Goal: Task Accomplishment & Management: Manage account settings

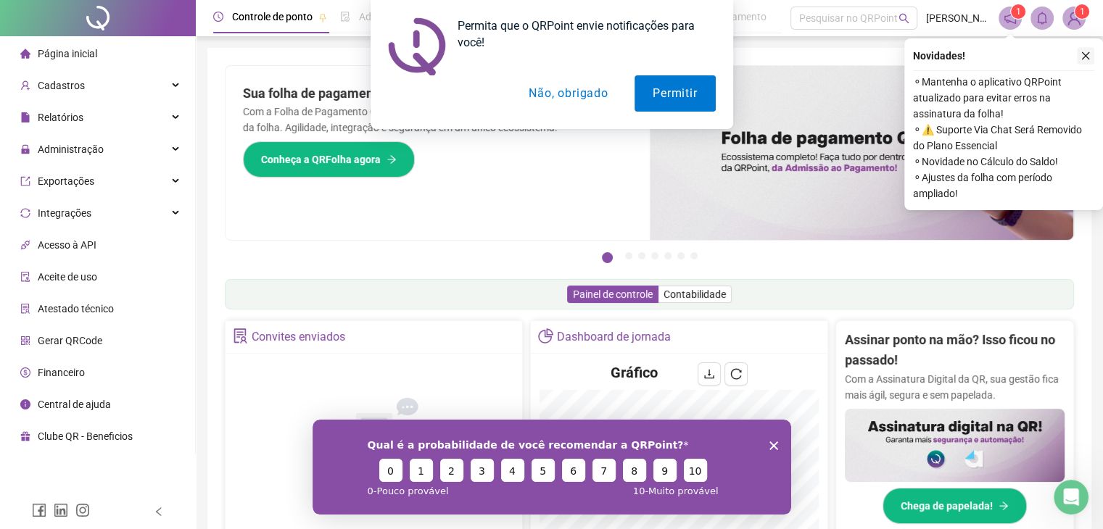
click at [1083, 54] on div "Permita que o QRPoint envie notificações para você! Permitir Não, obrigado" at bounding box center [551, 64] width 1103 height 129
click at [68, 152] on span "Administração" at bounding box center [71, 150] width 66 height 12
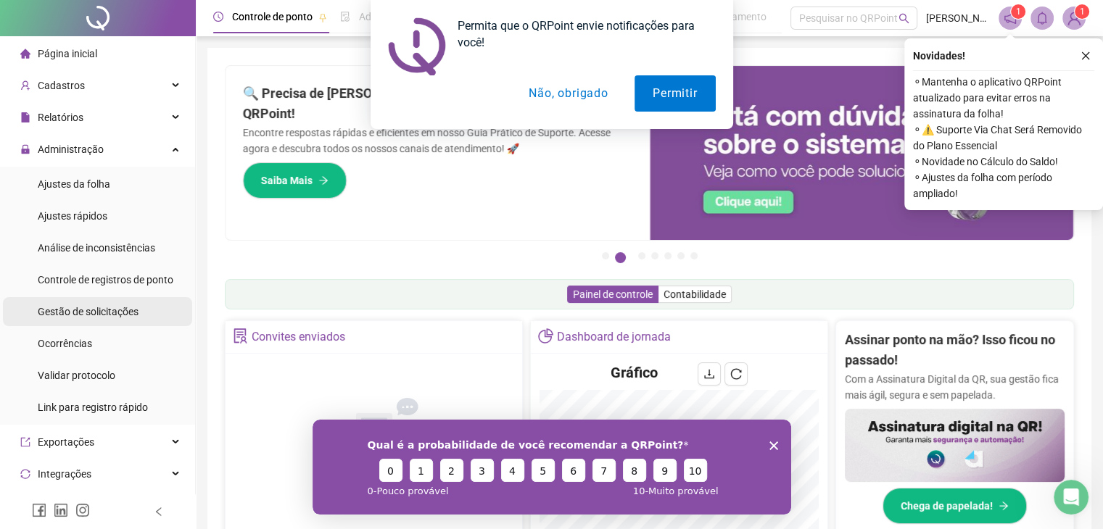
click at [92, 311] on span "Gestão de solicitações" at bounding box center [88, 312] width 101 height 12
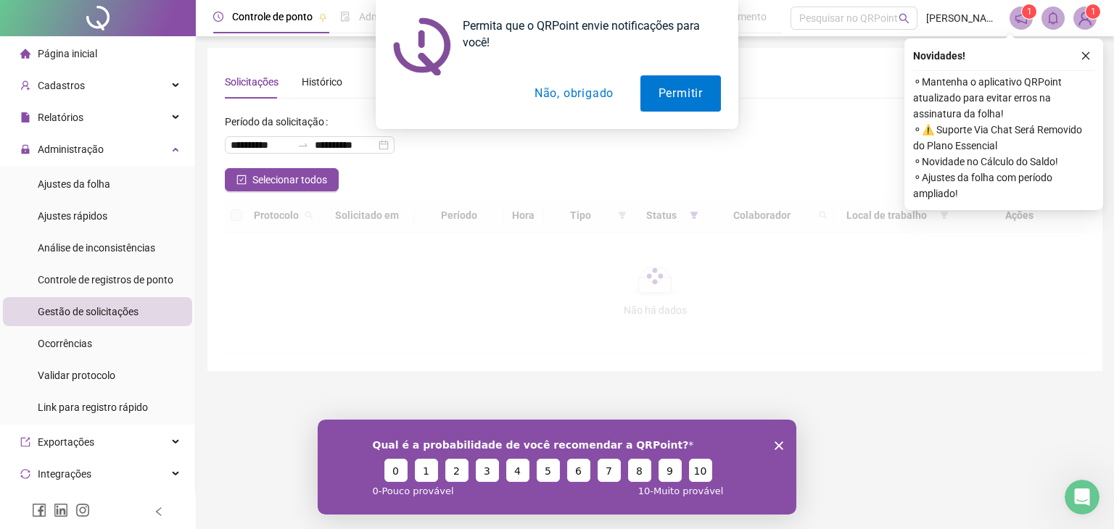
click at [585, 94] on button "Não, obrigado" at bounding box center [573, 93] width 115 height 36
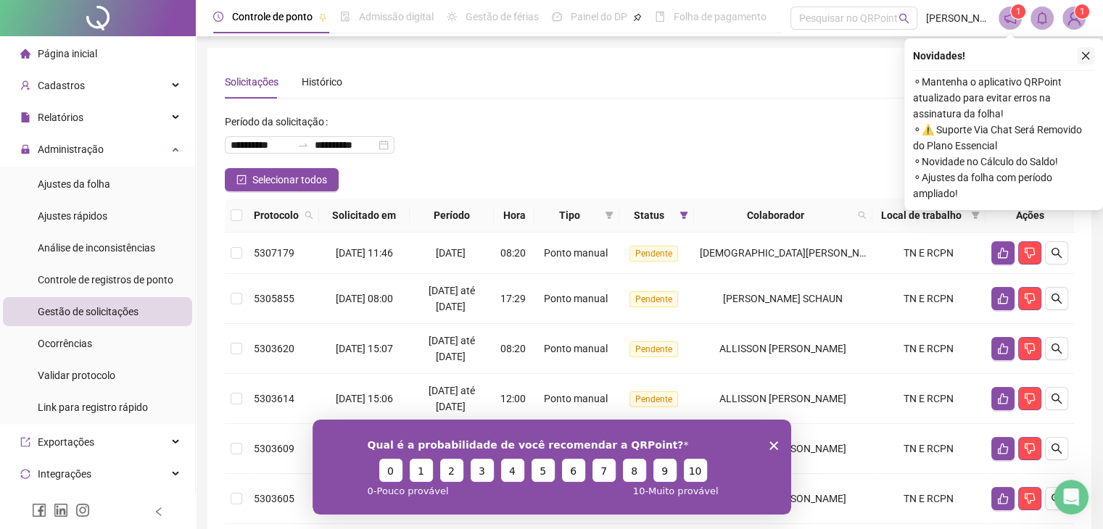
click at [1088, 54] on icon "close" at bounding box center [1086, 56] width 10 height 10
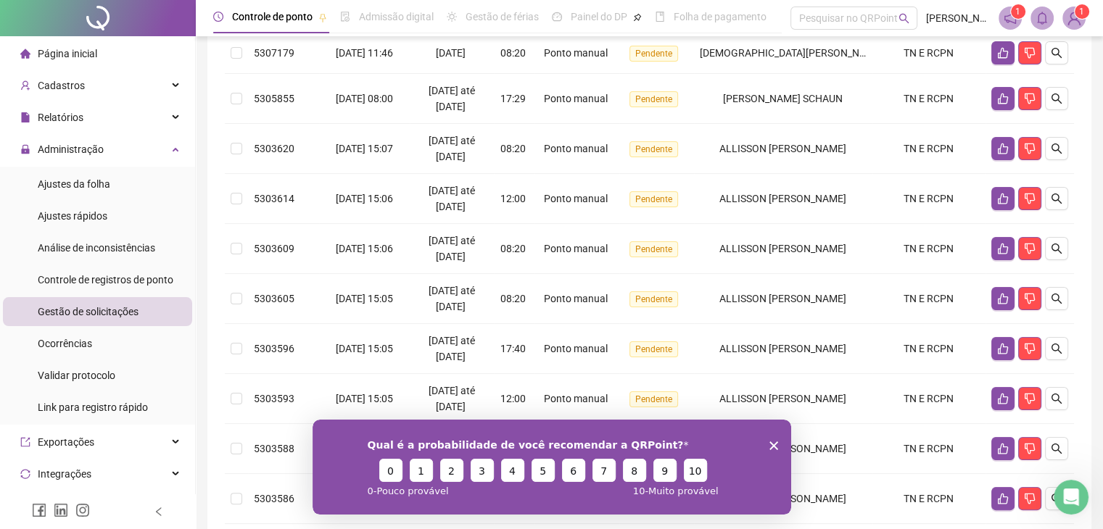
scroll to position [414, 0]
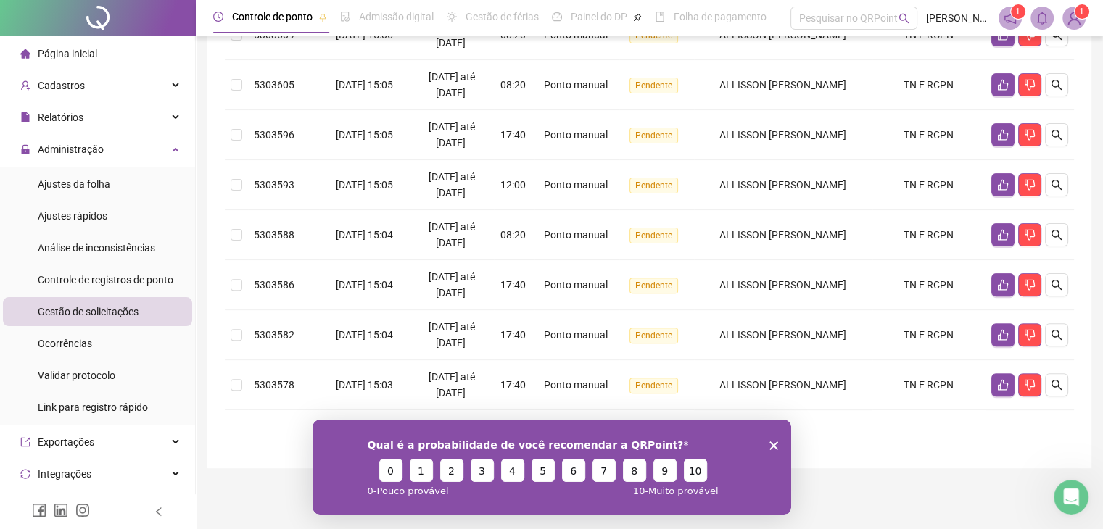
click at [775, 444] on polygon "Encerrar pesquisa" at bounding box center [773, 445] width 9 height 9
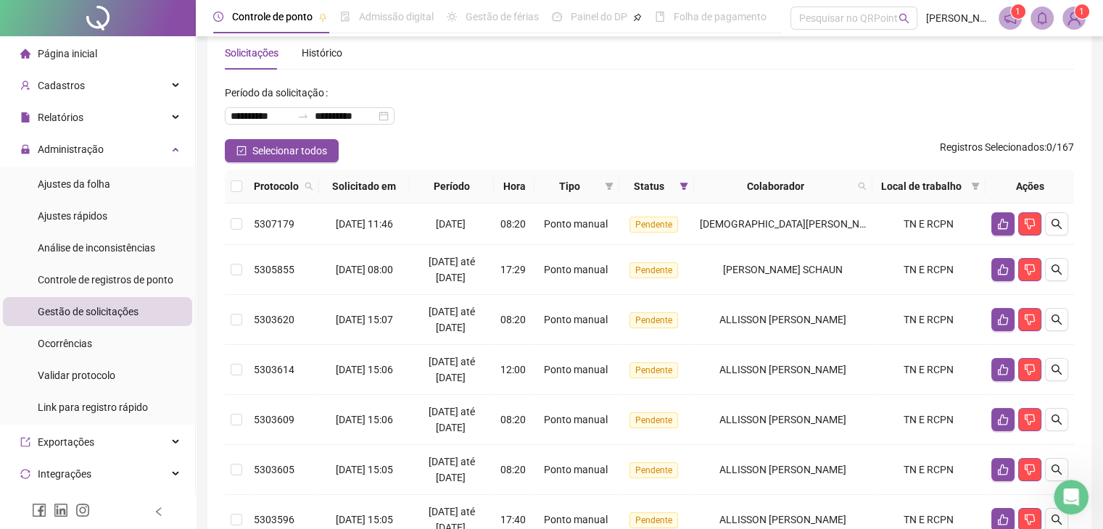
scroll to position [0, 0]
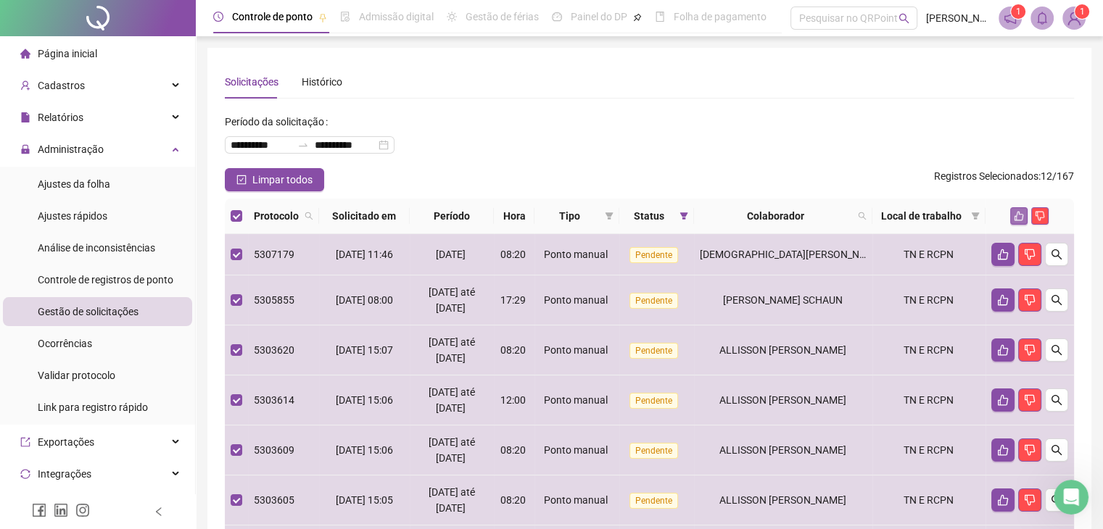
click at [1020, 218] on icon "like" at bounding box center [1019, 216] width 10 height 10
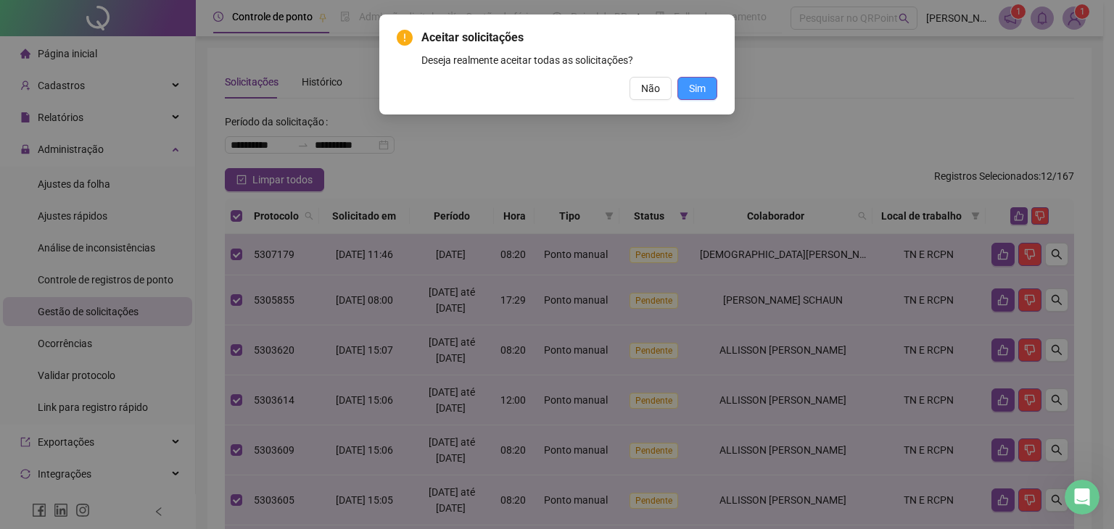
click at [693, 84] on span "Sim" at bounding box center [697, 89] width 17 height 16
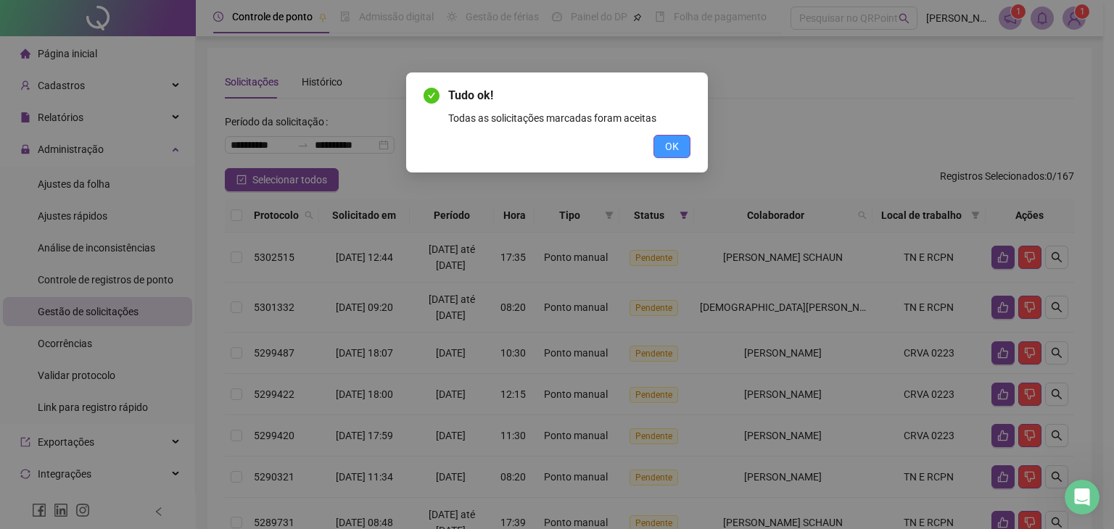
click at [675, 141] on span "OK" at bounding box center [672, 147] width 14 height 16
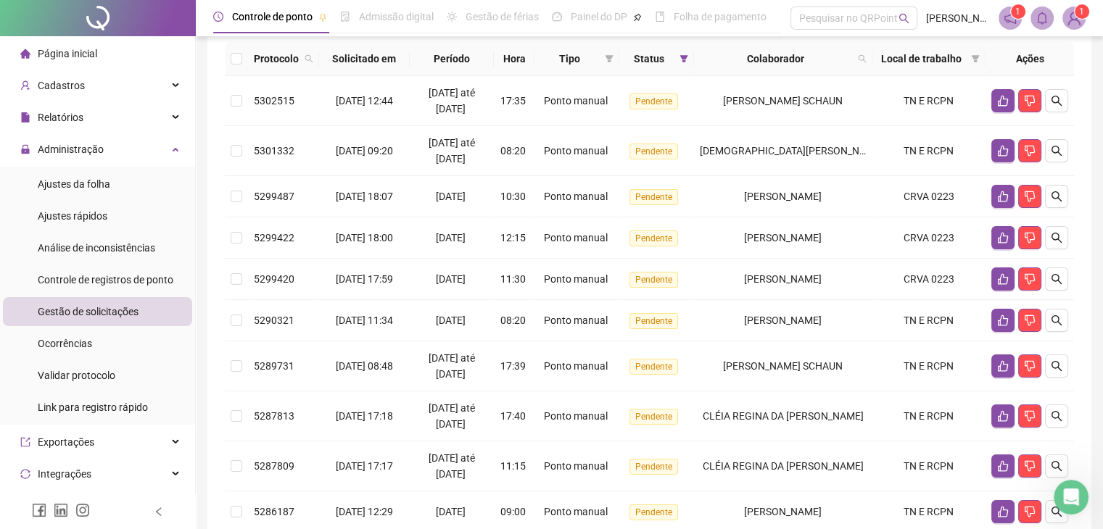
scroll to position [151, 0]
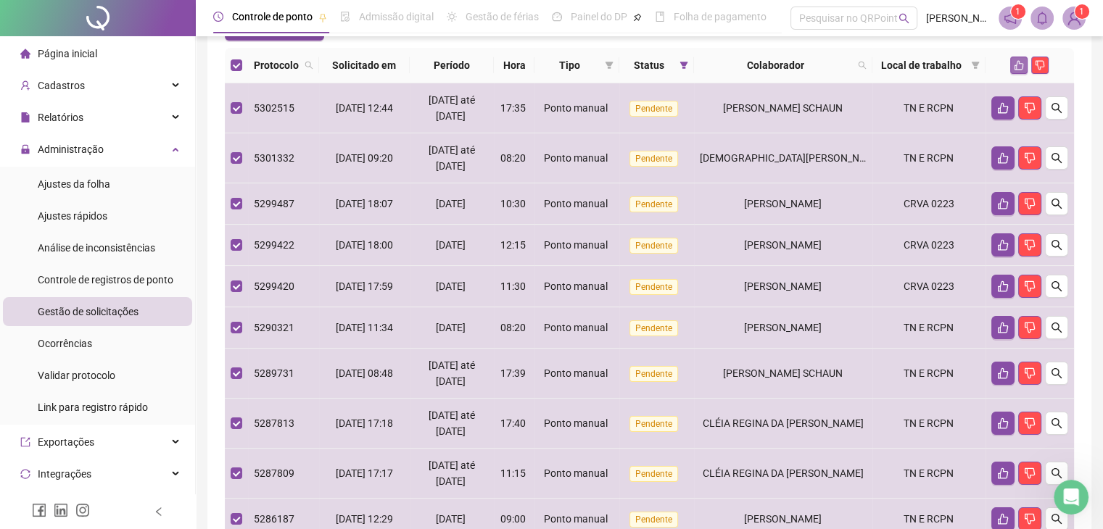
click at [1018, 61] on icon "like" at bounding box center [1019, 65] width 10 height 10
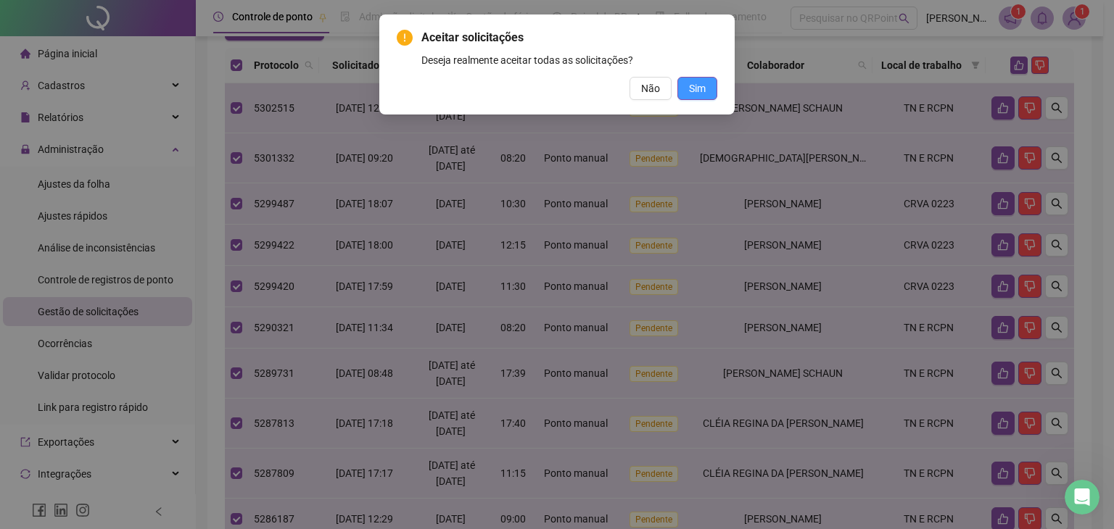
click at [694, 86] on span "Sim" at bounding box center [697, 89] width 17 height 16
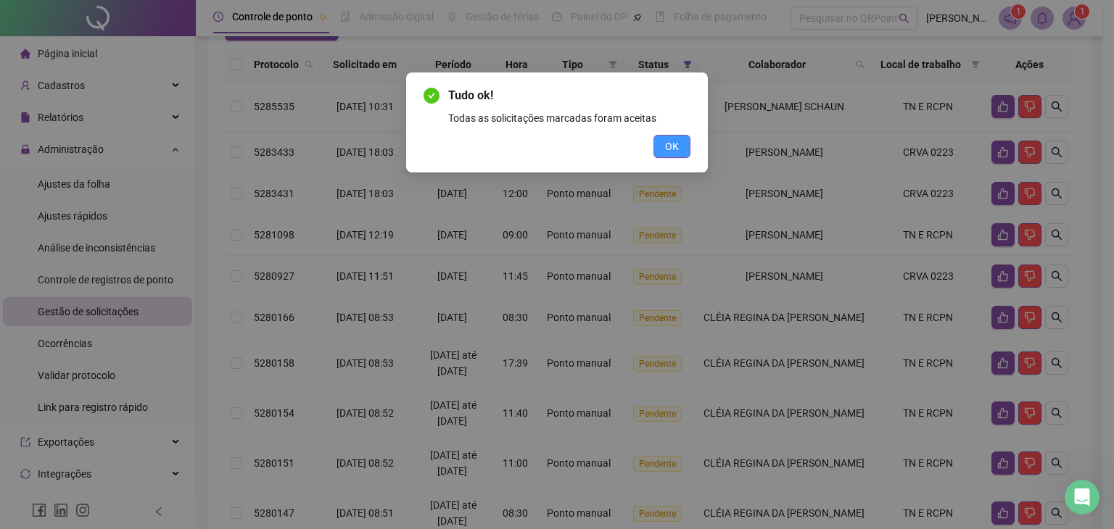
click at [676, 148] on span "OK" at bounding box center [672, 147] width 14 height 16
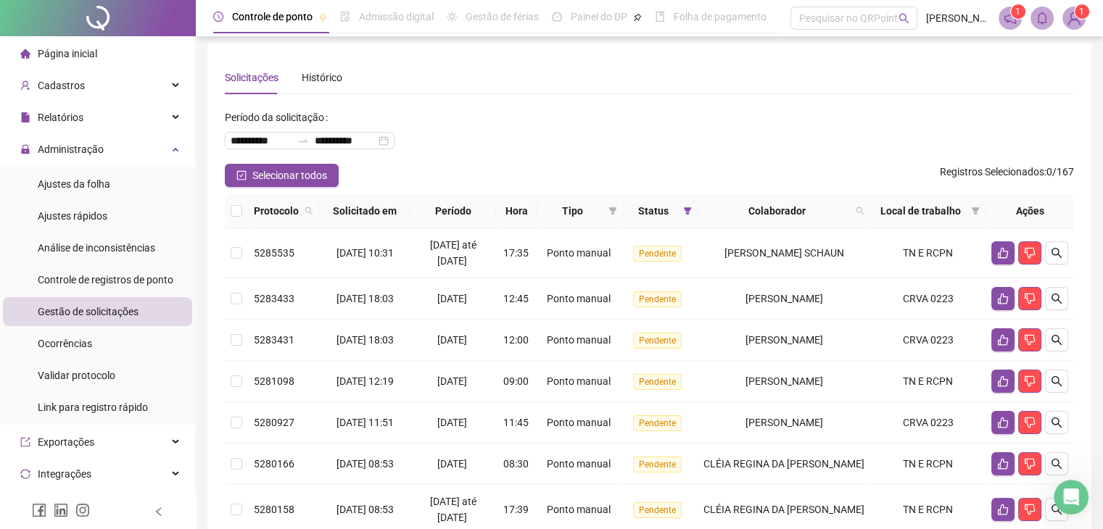
scroll to position [0, 0]
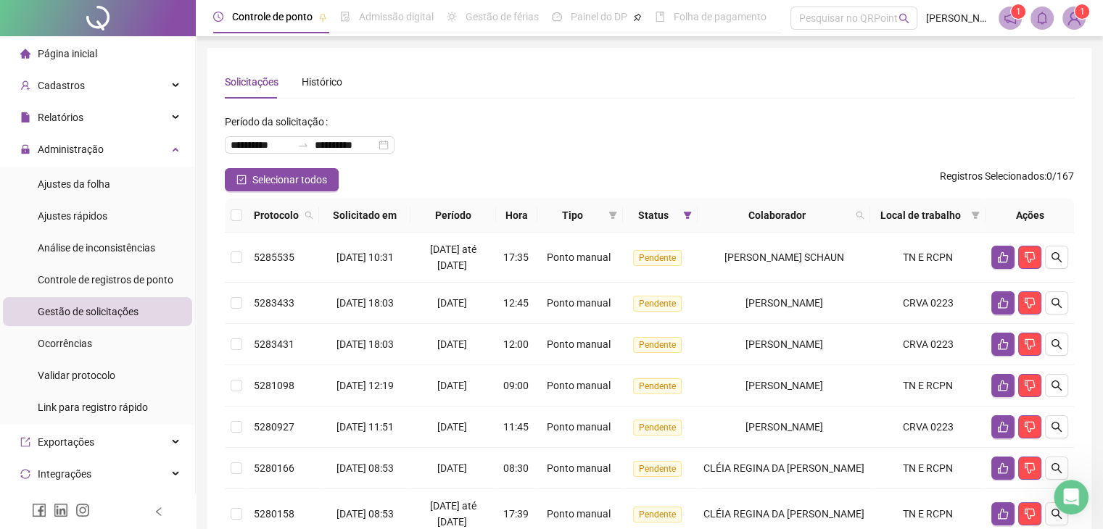
click at [229, 216] on th at bounding box center [236, 216] width 23 height 34
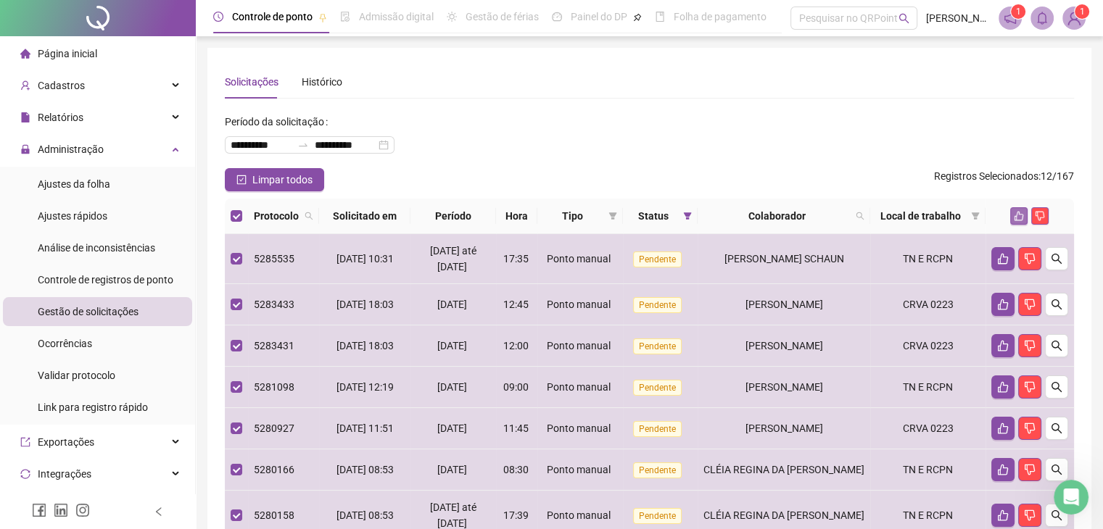
click at [1018, 218] on icon "like" at bounding box center [1019, 216] width 10 height 10
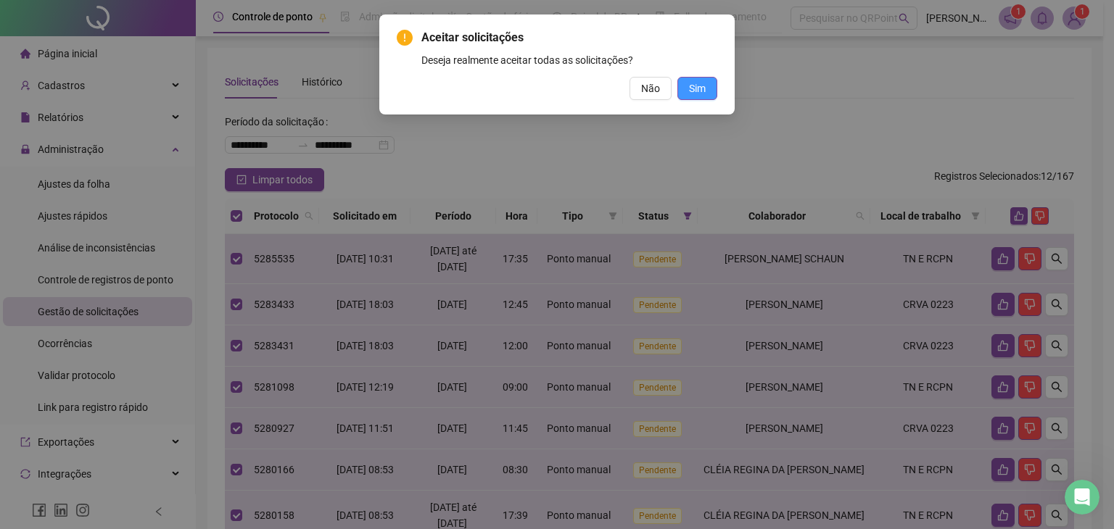
click at [691, 89] on span "Sim" at bounding box center [697, 89] width 17 height 16
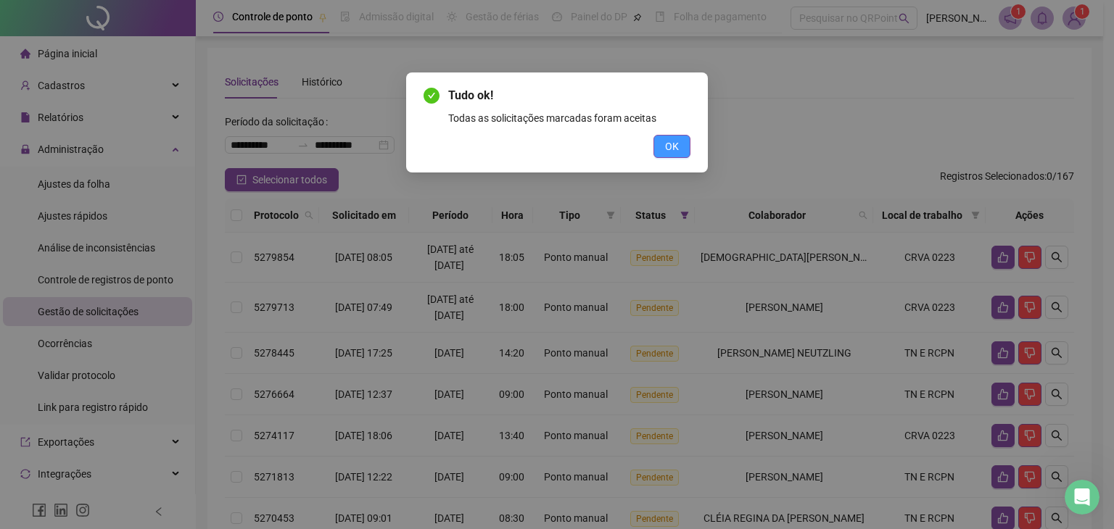
click at [672, 144] on span "OK" at bounding box center [672, 147] width 14 height 16
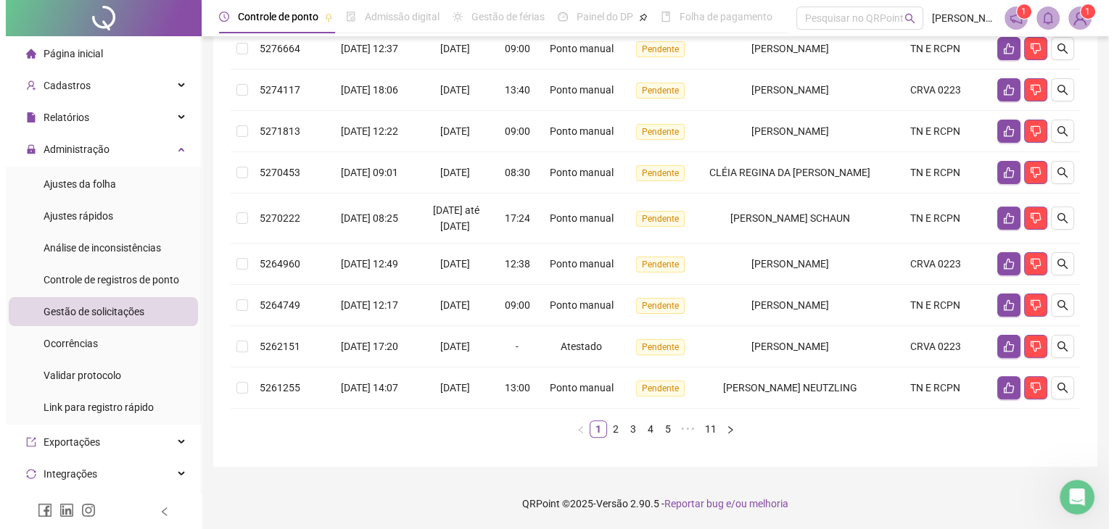
scroll to position [423, 0]
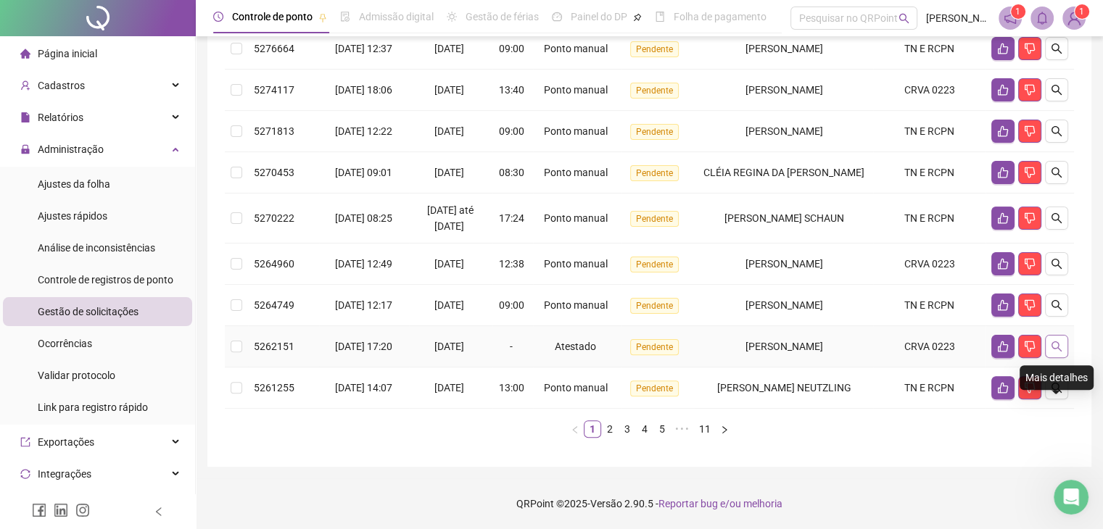
click at [1055, 342] on icon "search" at bounding box center [1057, 347] width 10 height 10
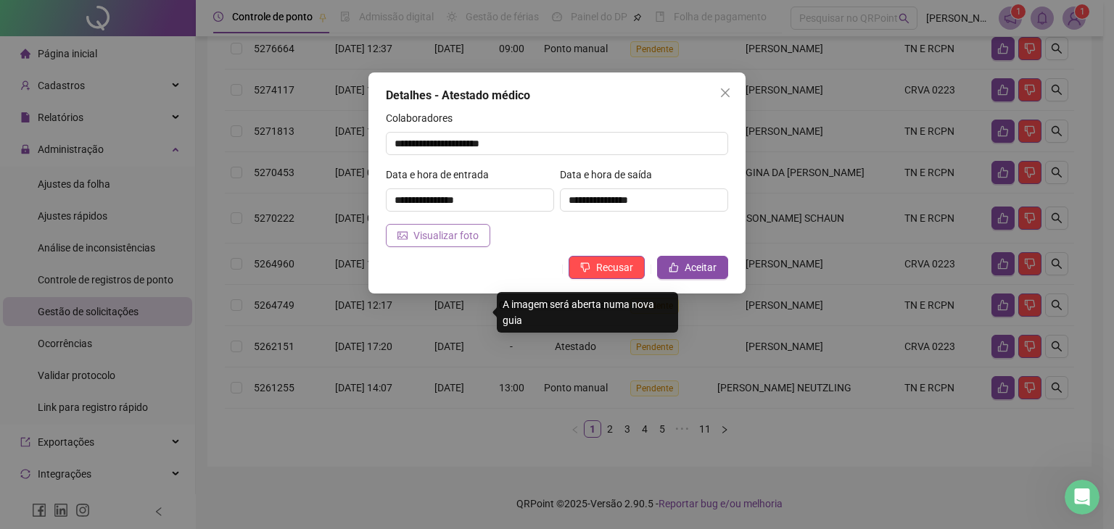
click at [451, 233] on span "Visualizar foto" at bounding box center [445, 236] width 65 height 16
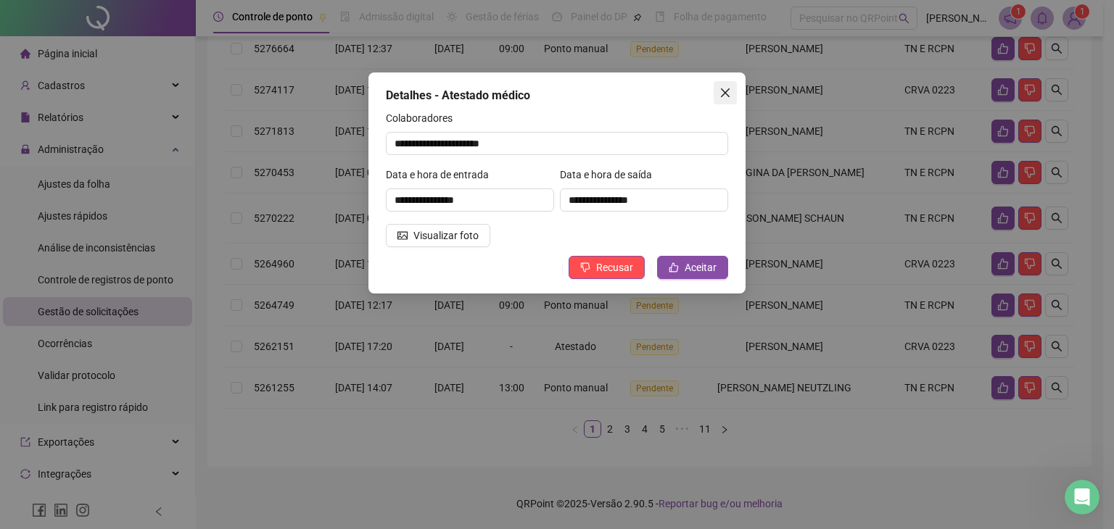
click at [722, 90] on icon "close" at bounding box center [725, 92] width 9 height 9
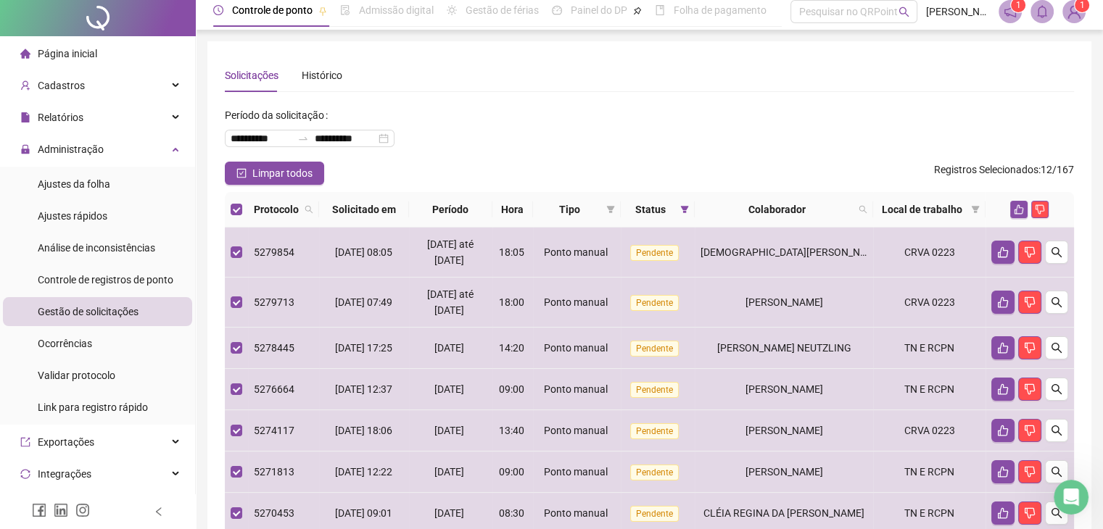
scroll to position [0, 0]
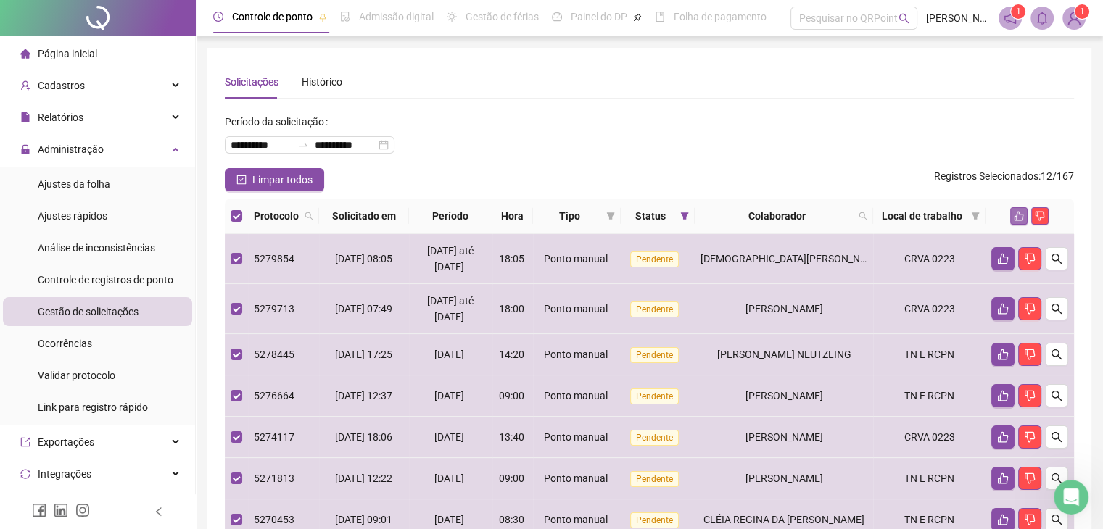
click at [1016, 213] on icon "like" at bounding box center [1019, 216] width 10 height 10
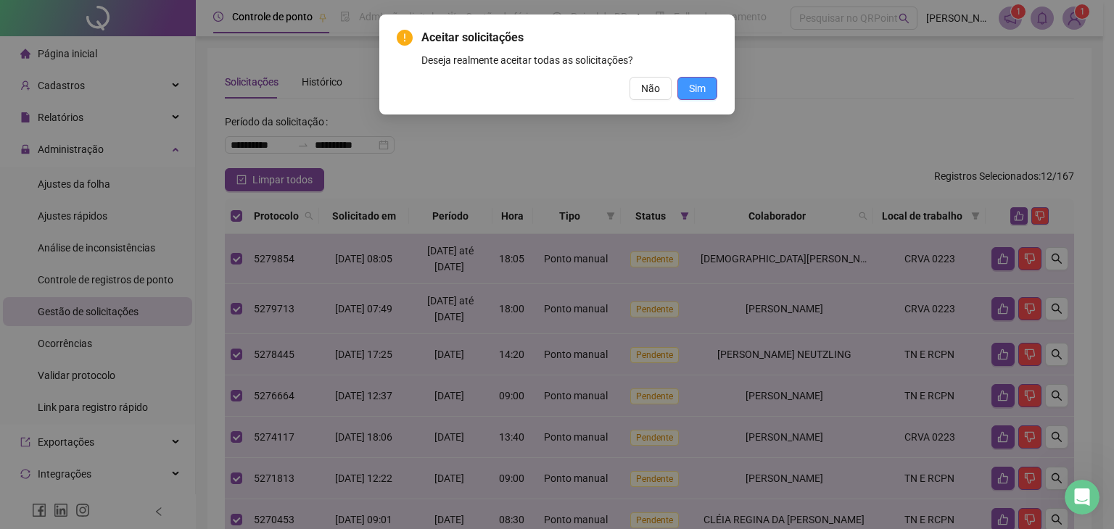
click at [696, 86] on span "Sim" at bounding box center [697, 89] width 17 height 16
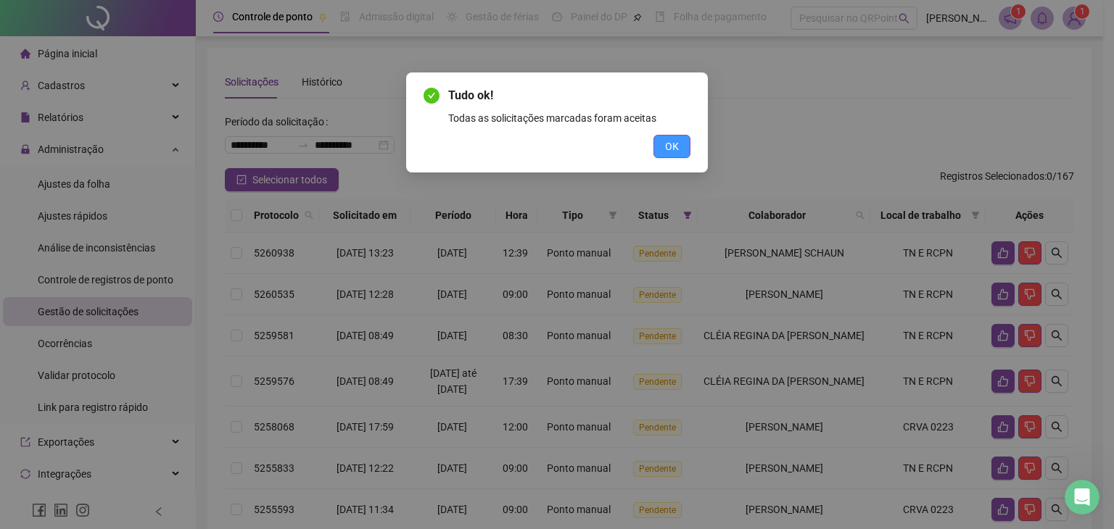
click at [662, 143] on button "OK" at bounding box center [672, 146] width 37 height 23
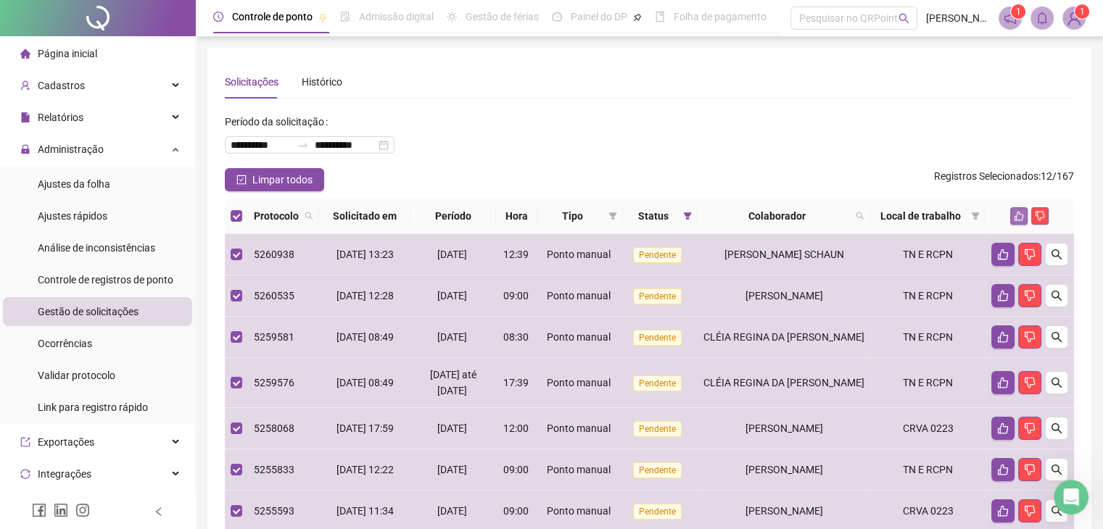
click at [1019, 214] on icon "like" at bounding box center [1019, 216] width 9 height 9
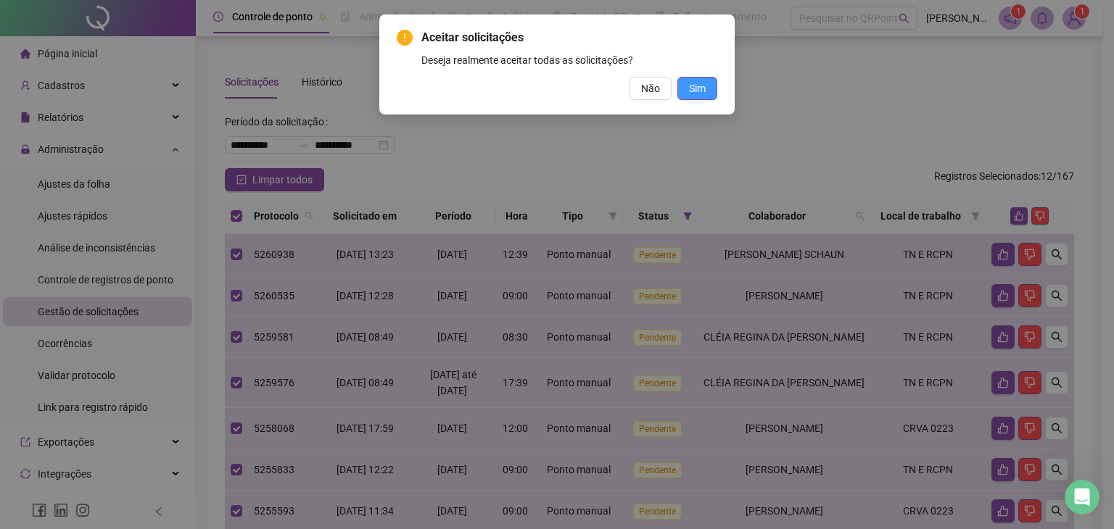
click at [697, 89] on span "Sim" at bounding box center [697, 89] width 17 height 16
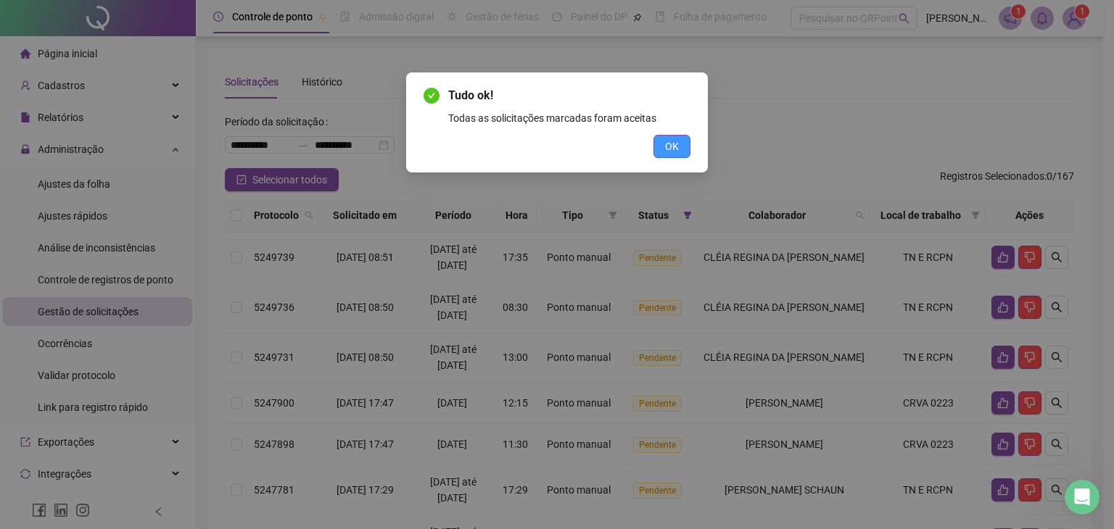
click at [669, 146] on span "OK" at bounding box center [672, 147] width 14 height 16
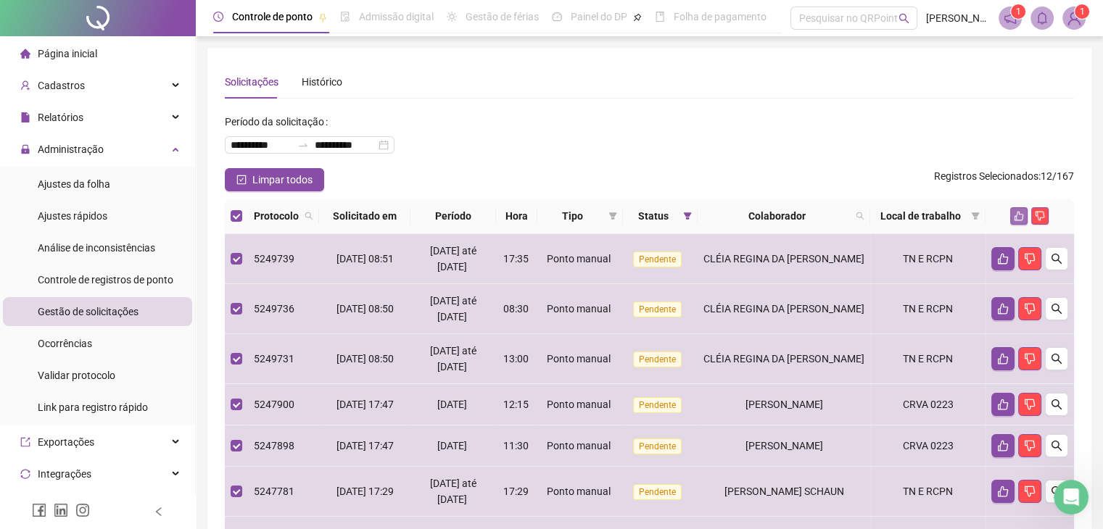
click at [1016, 219] on icon "like" at bounding box center [1019, 216] width 9 height 9
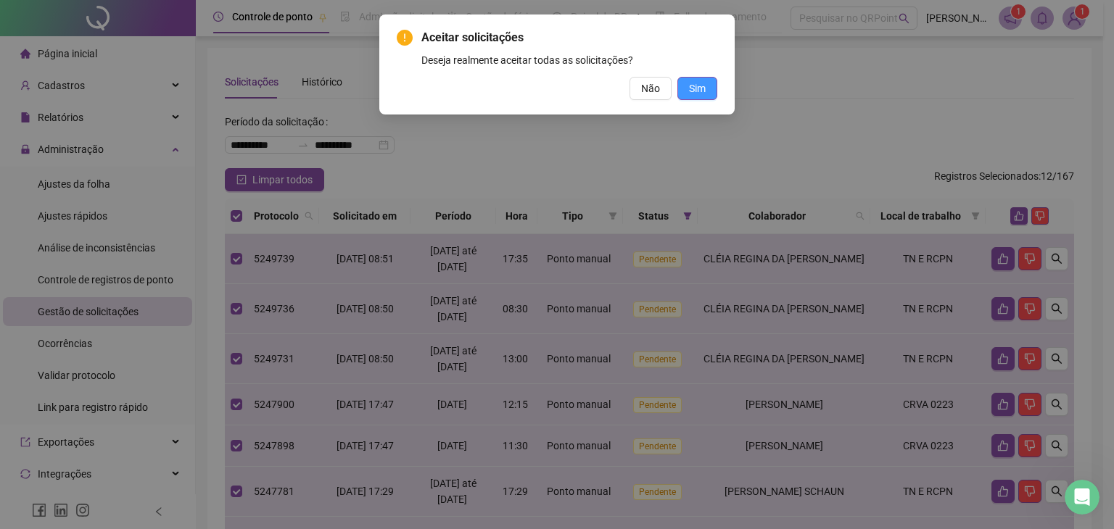
click at [708, 91] on button "Sim" at bounding box center [697, 88] width 40 height 23
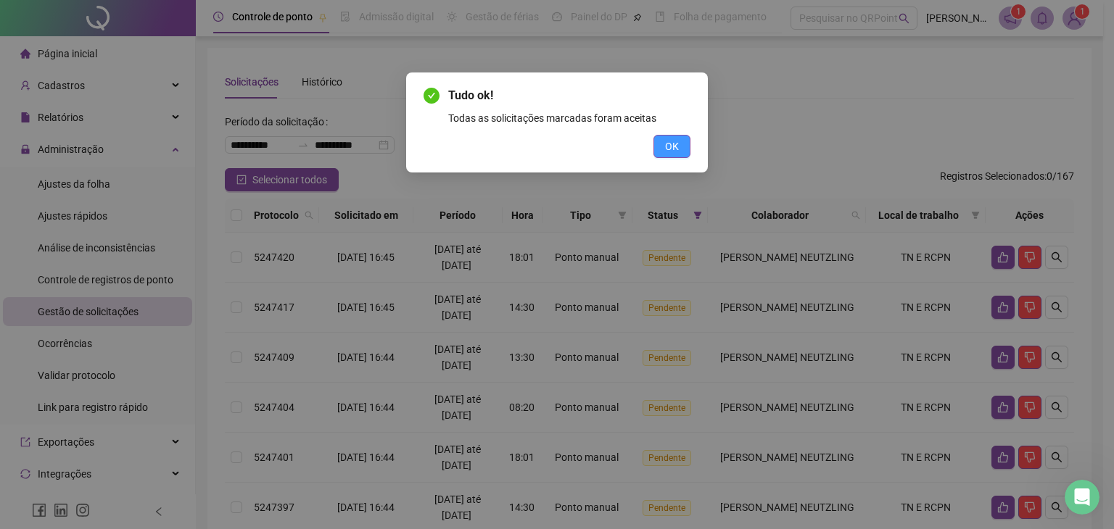
click at [662, 154] on button "OK" at bounding box center [672, 146] width 37 height 23
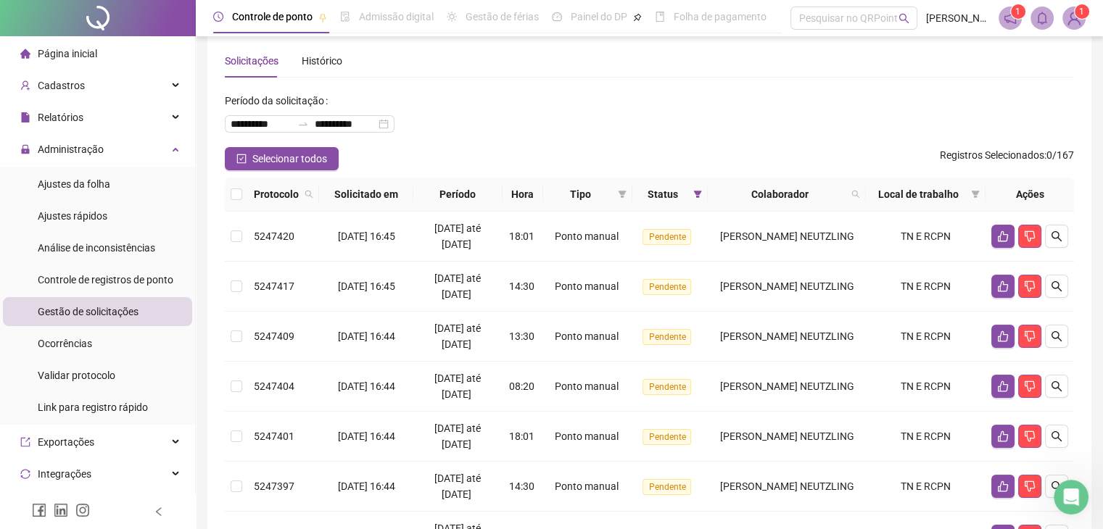
scroll to position [18, 0]
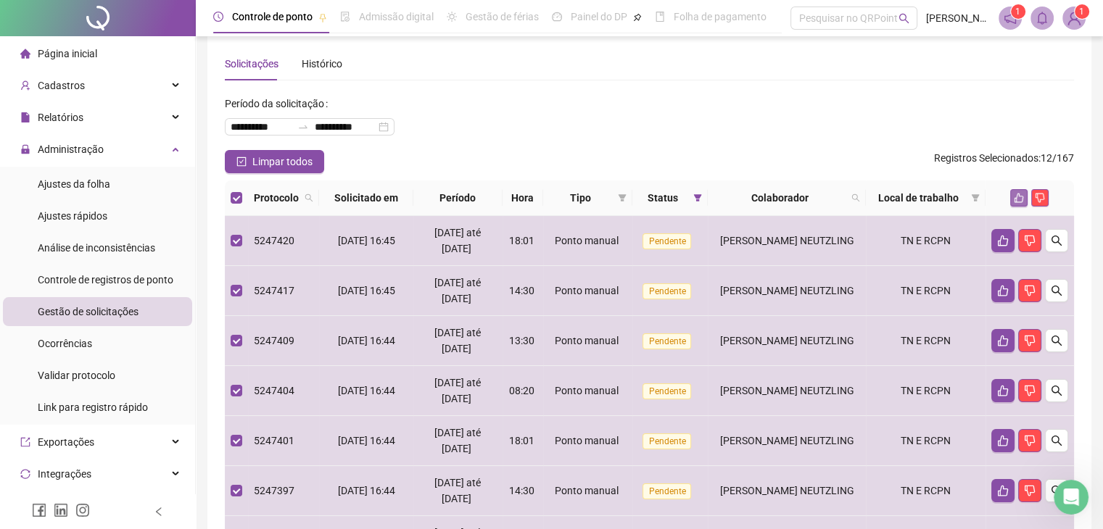
click at [1015, 194] on icon "like" at bounding box center [1019, 198] width 10 height 10
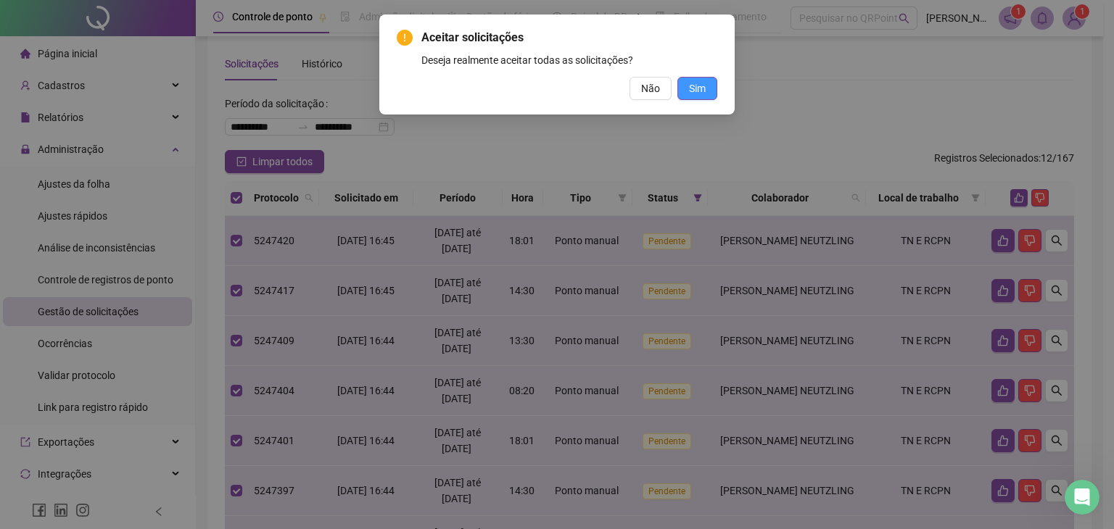
click at [700, 82] on span "Sim" at bounding box center [697, 89] width 17 height 16
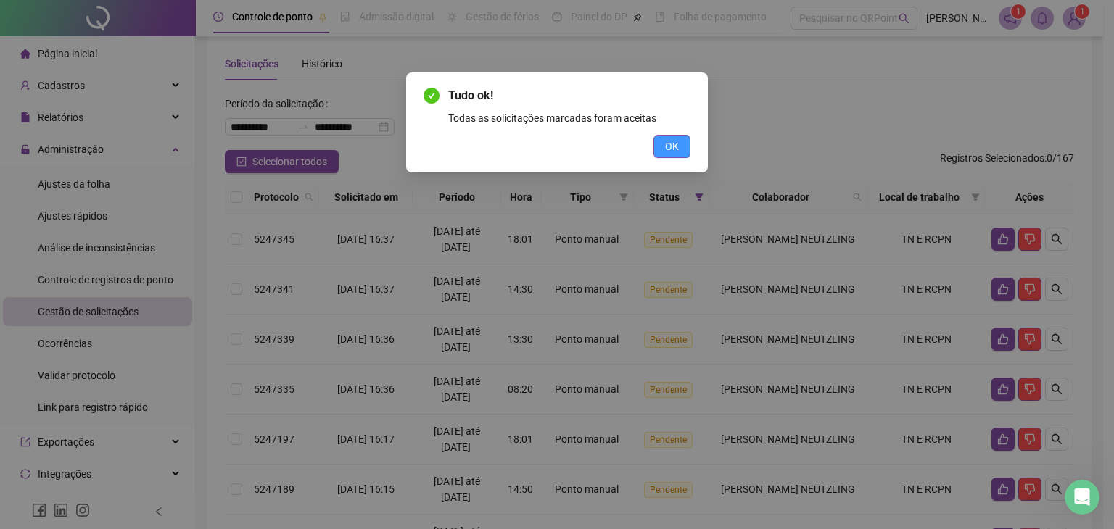
click at [675, 144] on span "OK" at bounding box center [672, 147] width 14 height 16
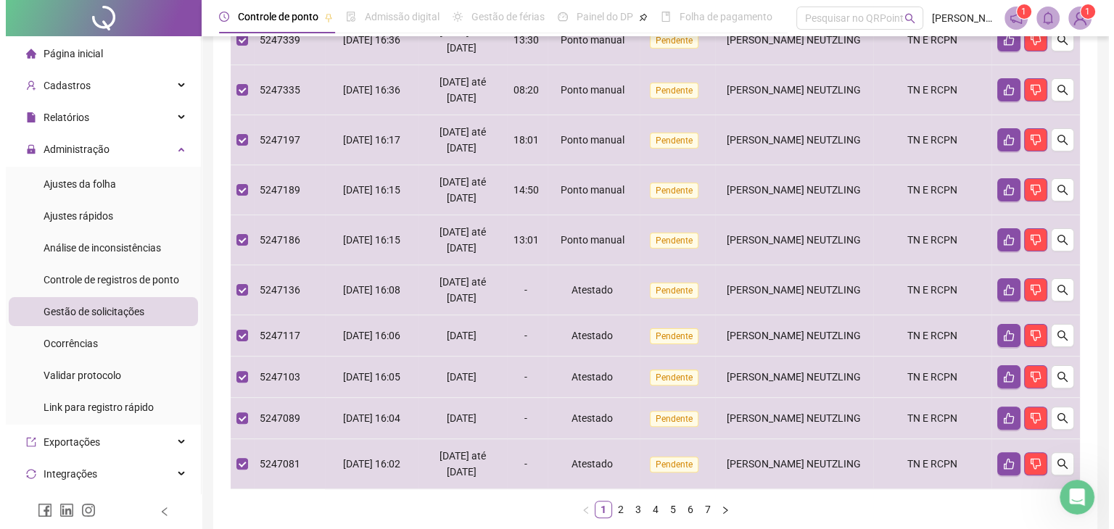
scroll to position [397, 0]
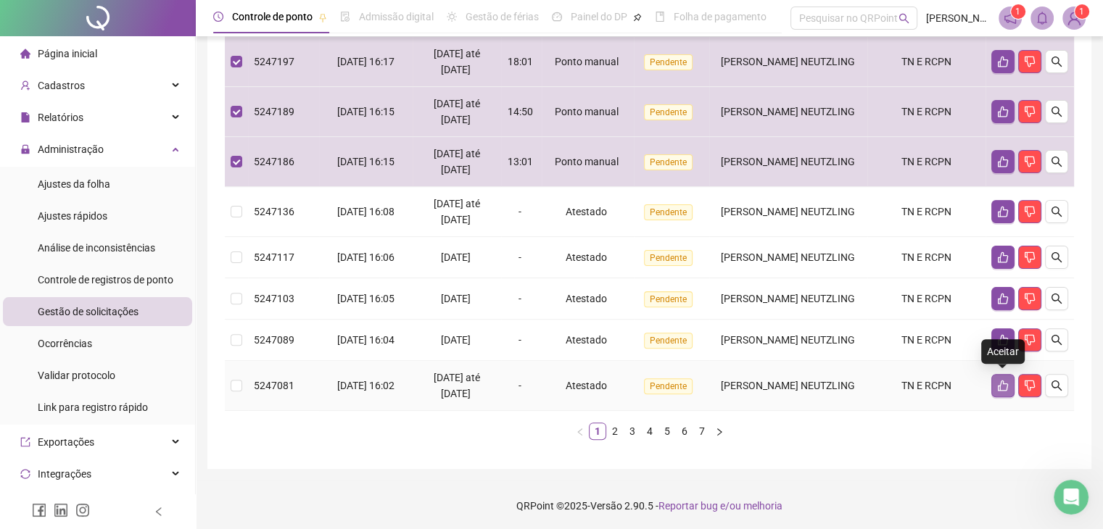
click at [1005, 384] on icon "like" at bounding box center [1003, 386] width 12 height 12
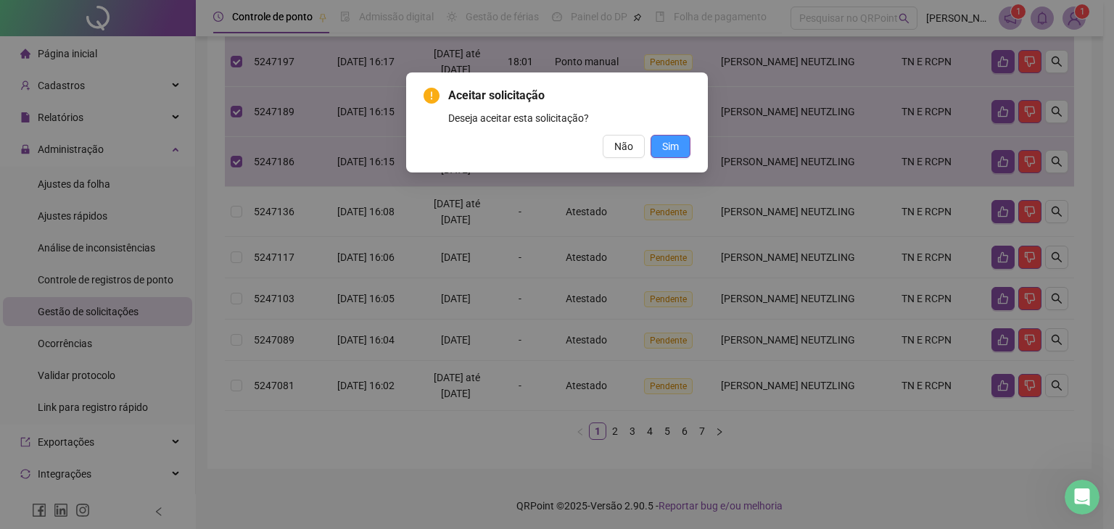
click at [669, 149] on span "Sim" at bounding box center [670, 147] width 17 height 16
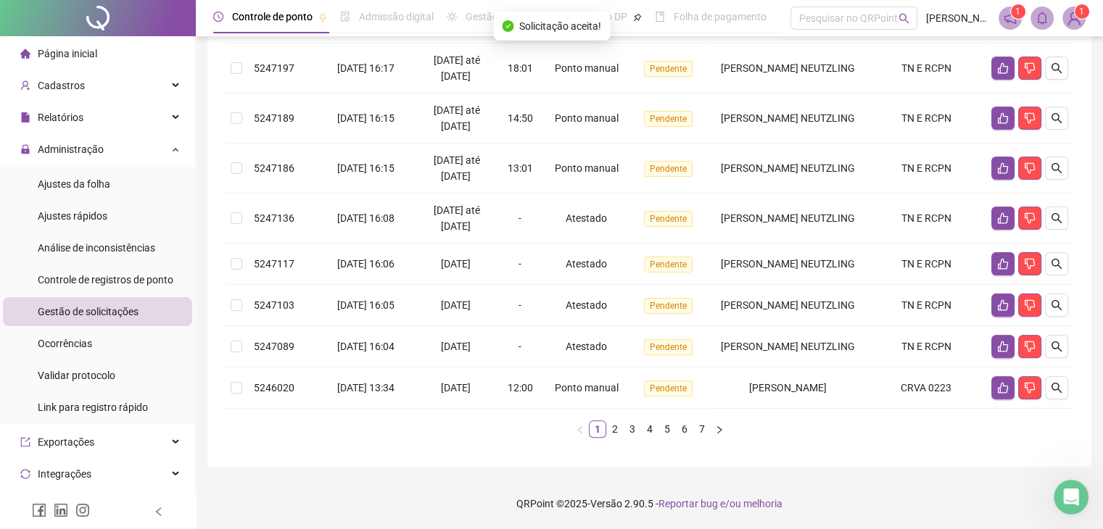
scroll to position [388, 0]
